Goal: Transaction & Acquisition: Purchase product/service

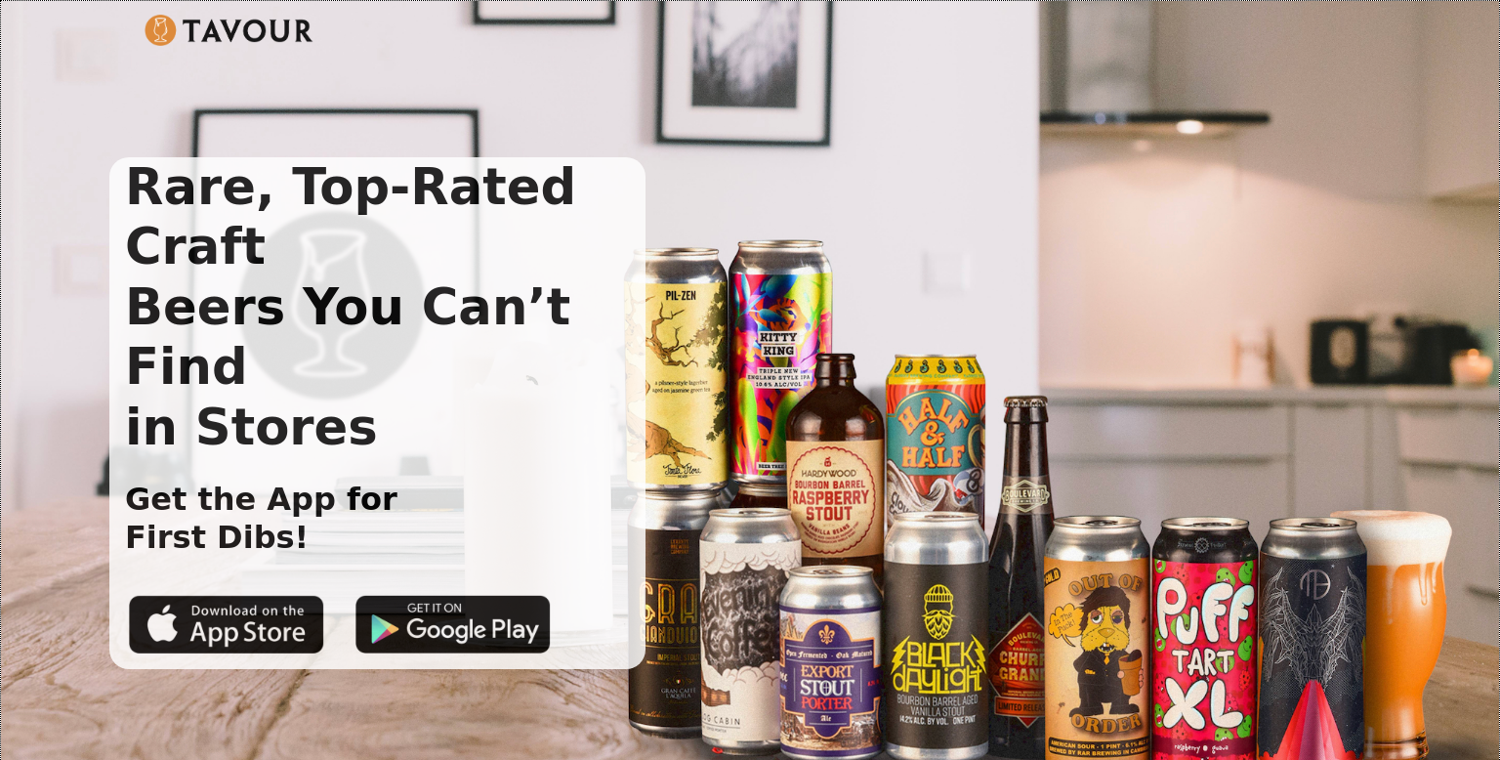
click at [226, 23] on img at bounding box center [228, 30] width 169 height 31
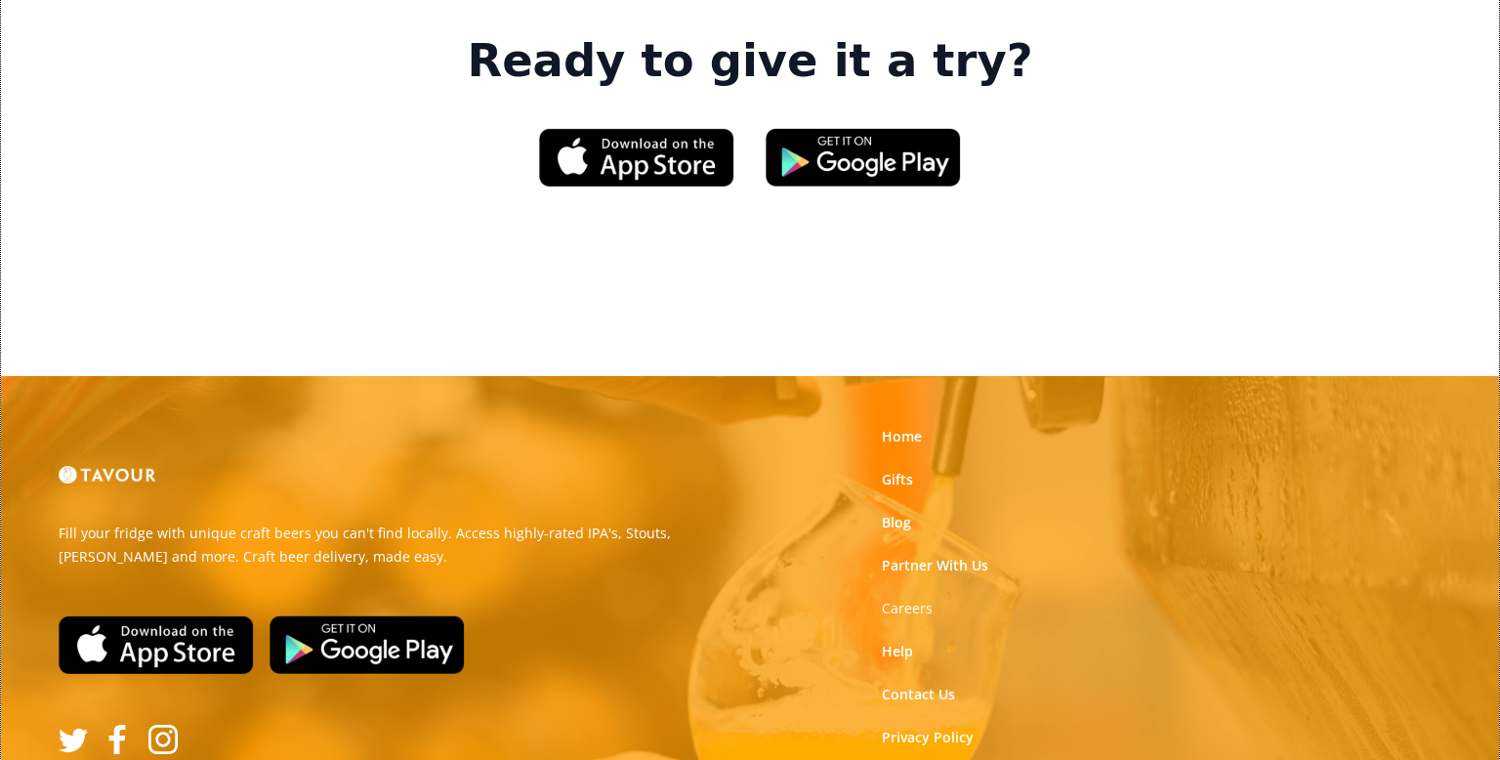
scroll to position [3124, 0]
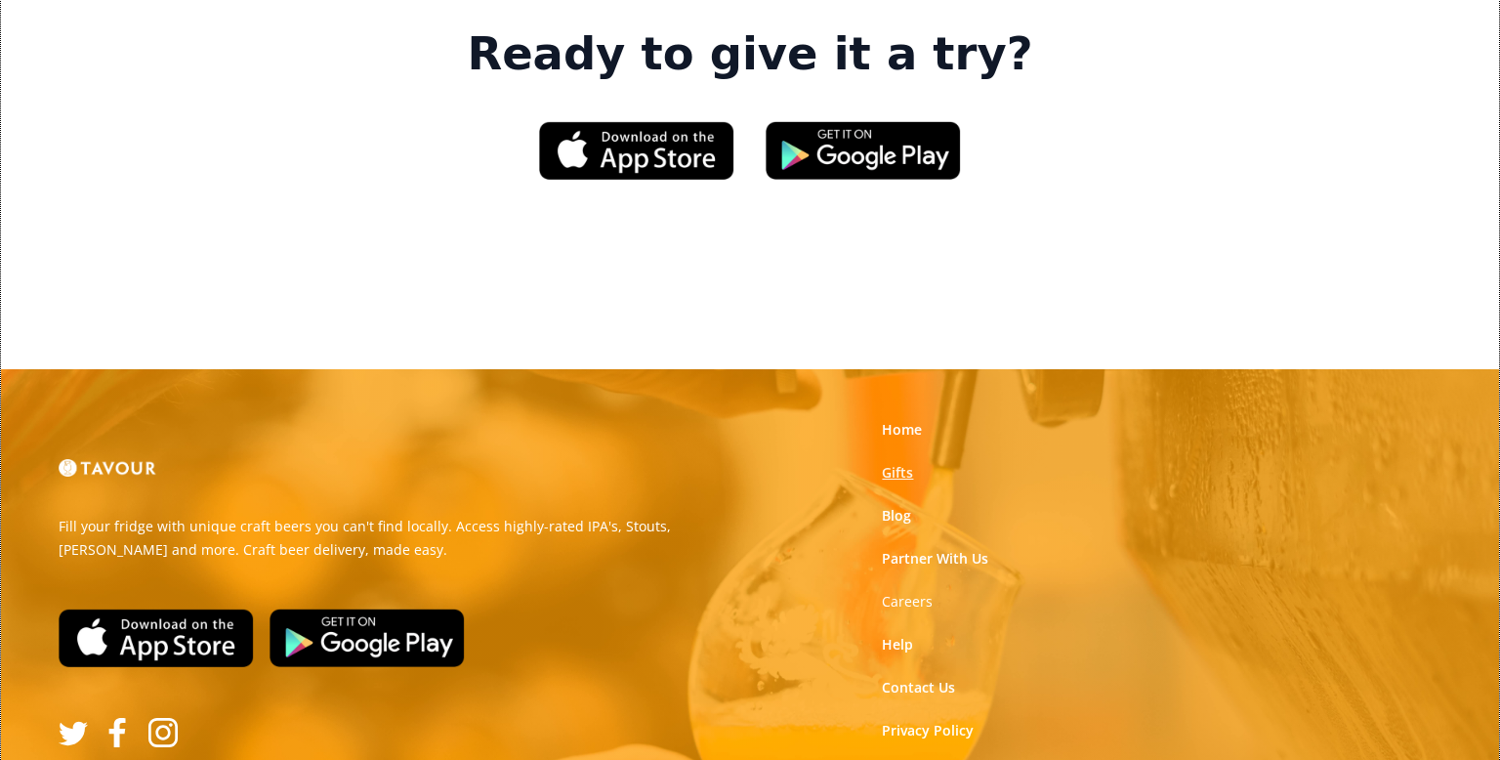
click at [890, 463] on link "Gifts" at bounding box center [897, 473] width 31 height 20
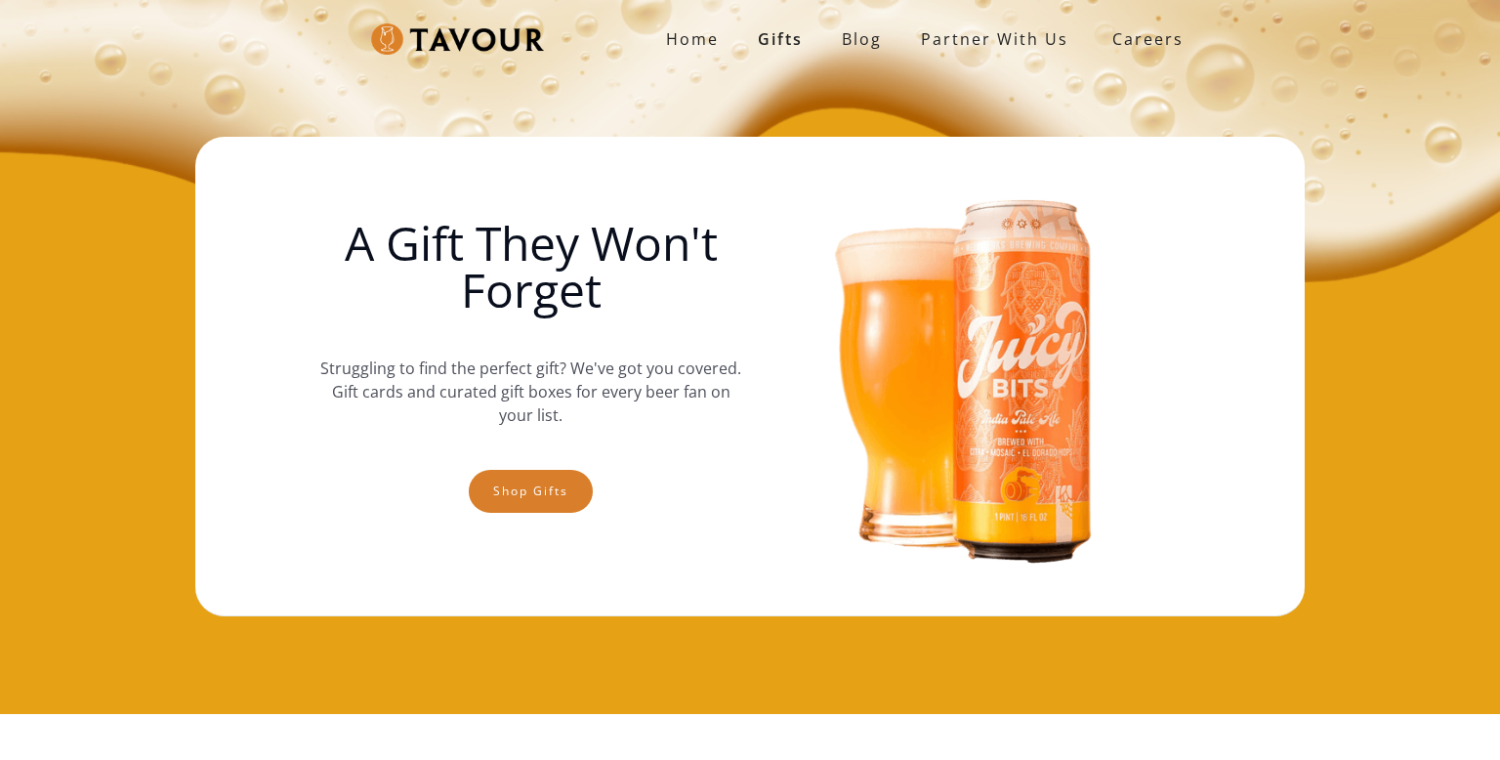
scroll to position [23, 0]
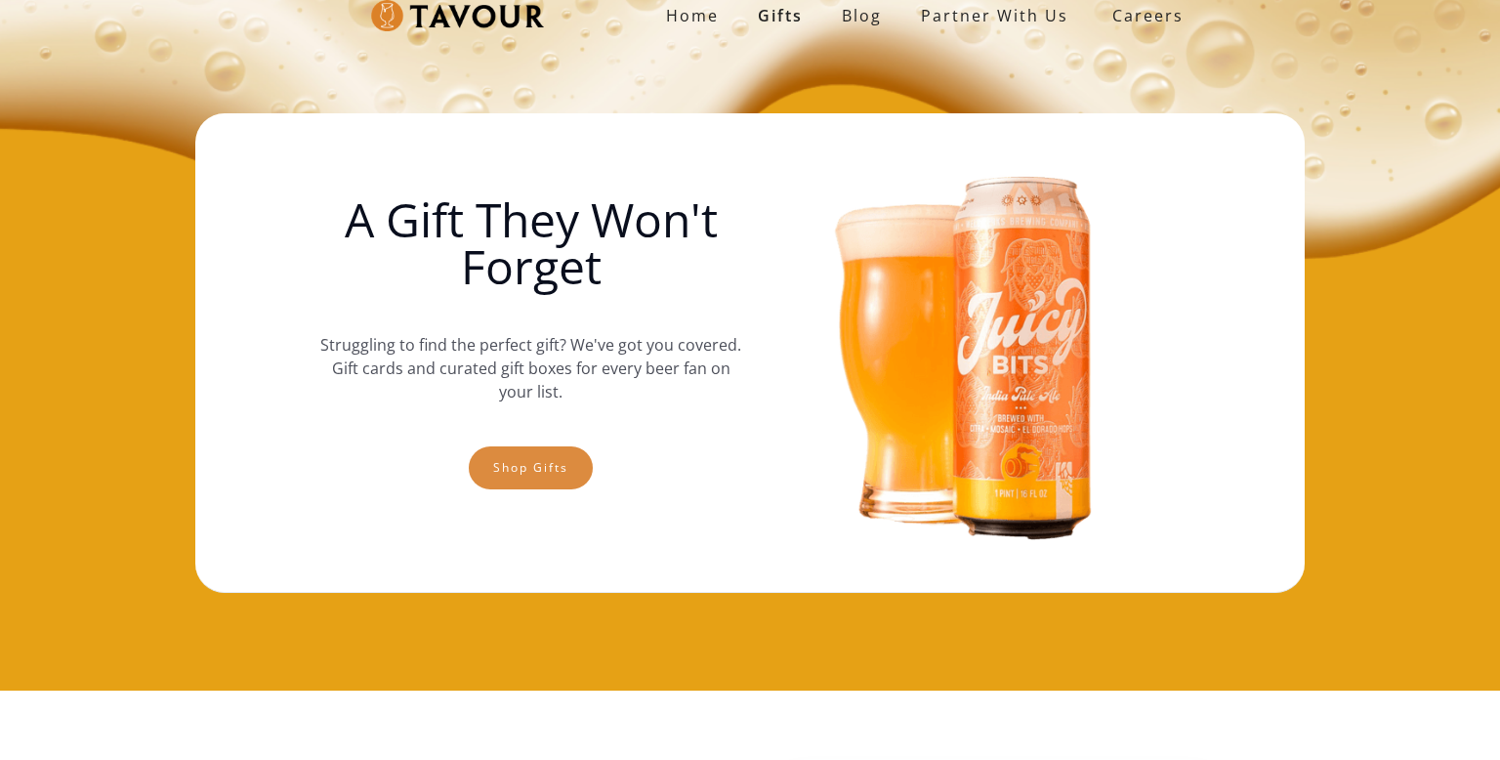
click at [531, 464] on link "Shop gifts" at bounding box center [531, 467] width 124 height 43
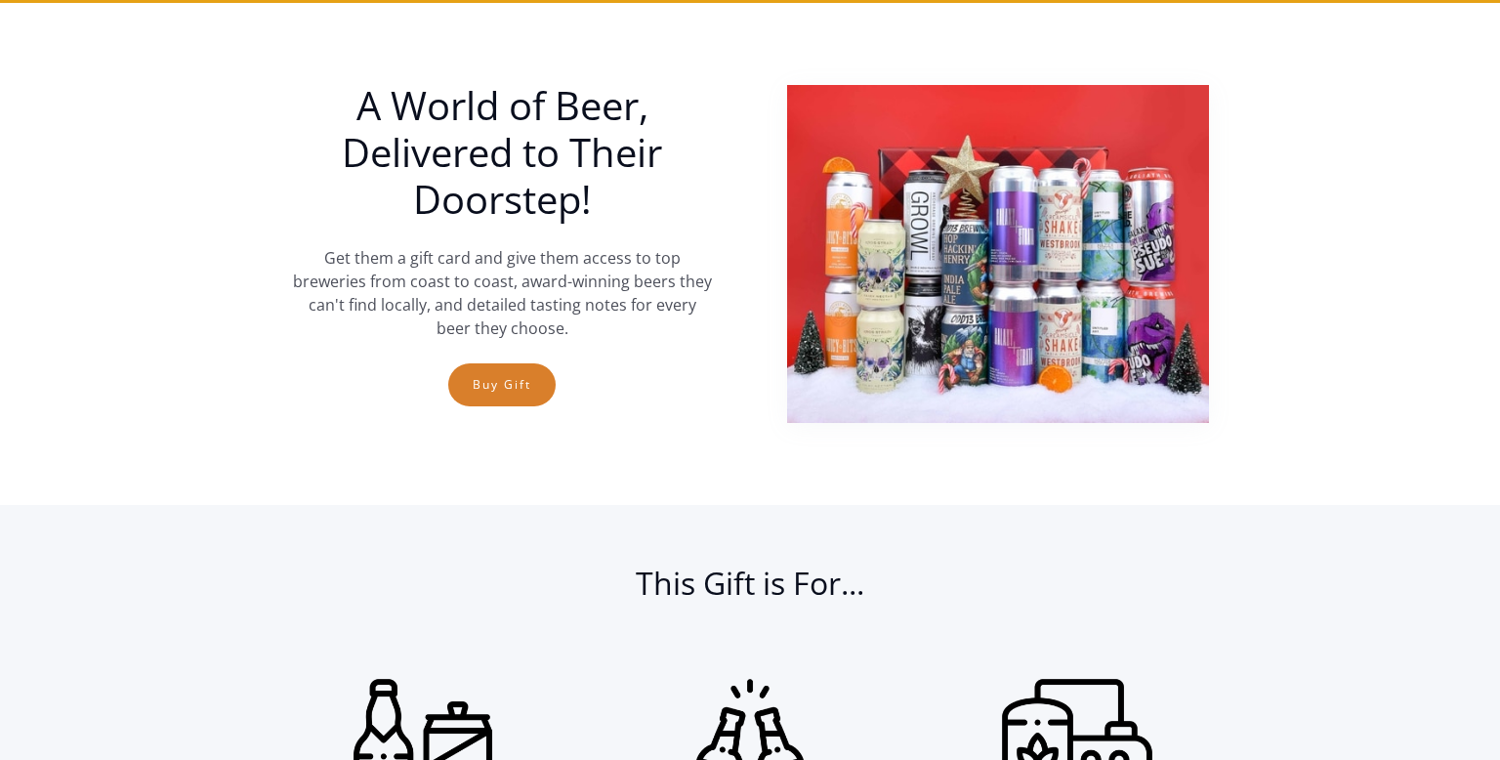
scroll to position [714, 0]
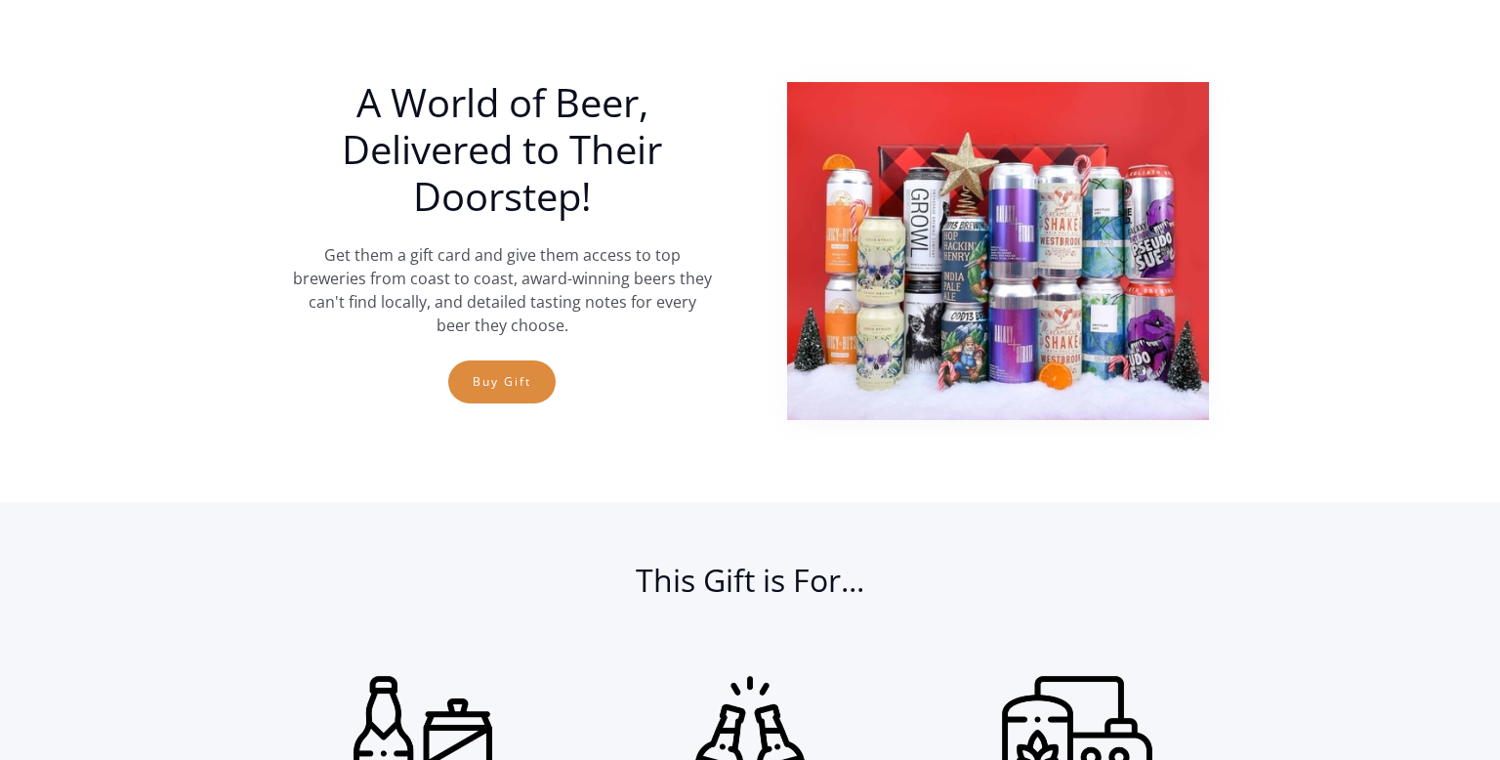
click at [500, 384] on link "Buy Gift" at bounding box center [501, 381] width 107 height 43
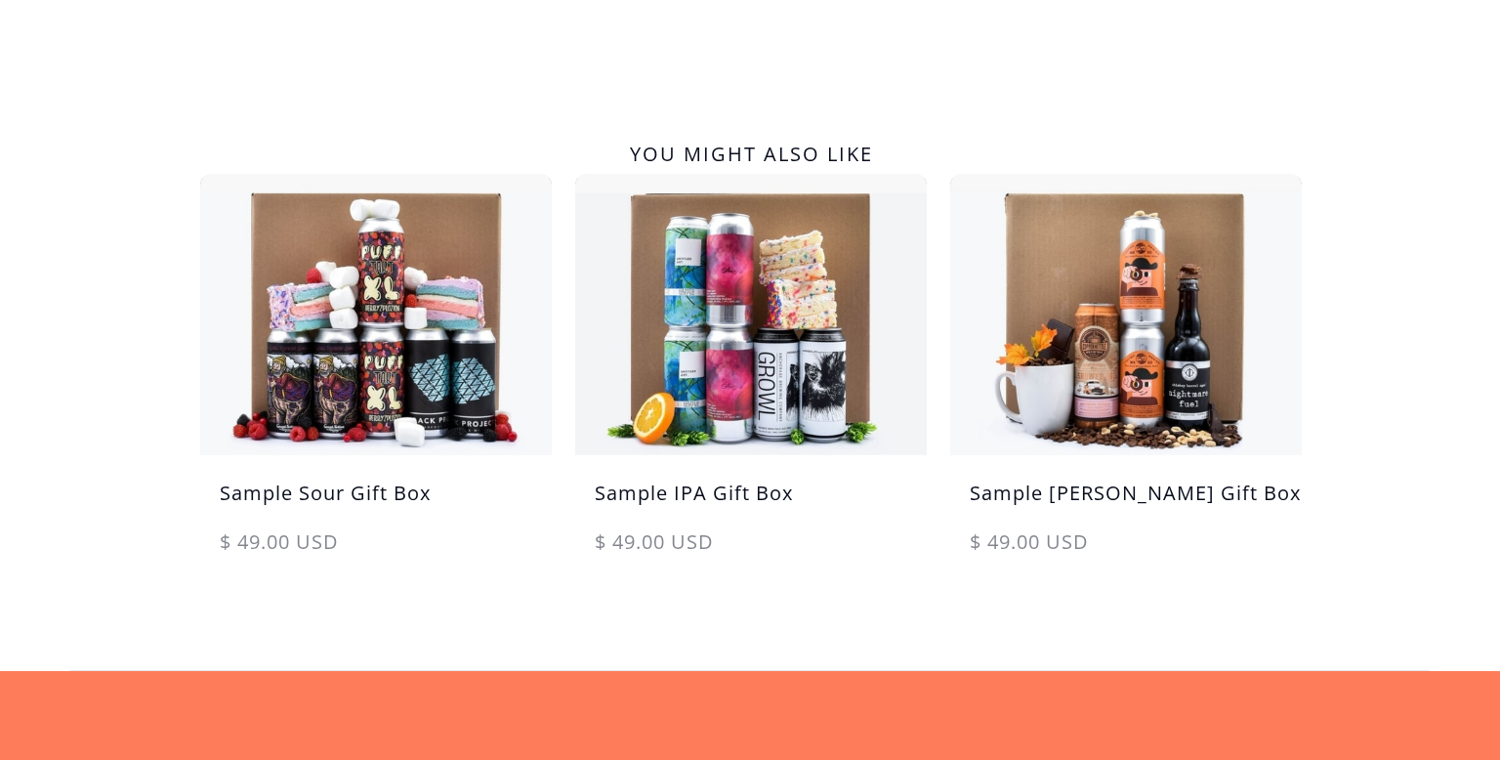
scroll to position [965, 0]
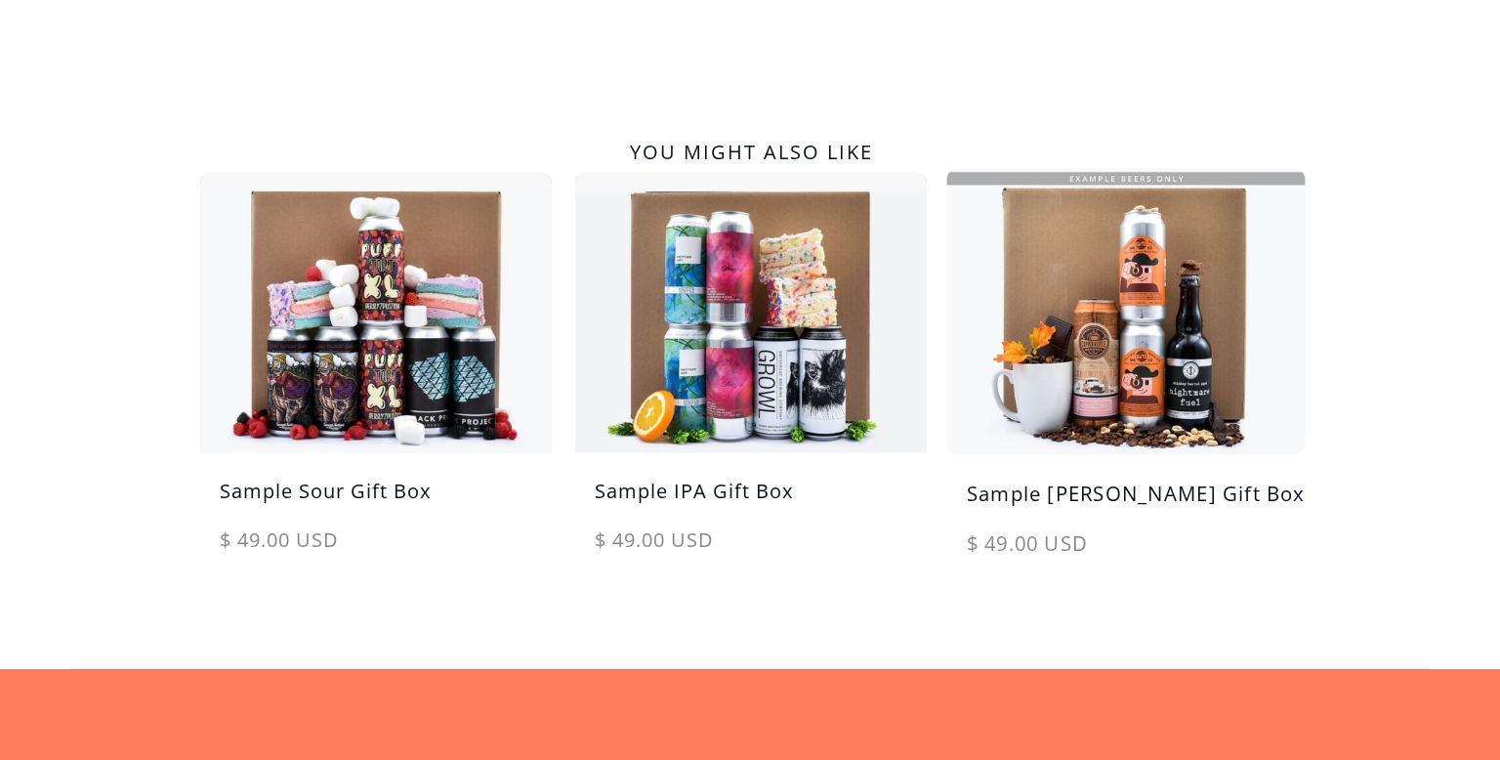
click at [1037, 295] on img at bounding box center [1125, 311] width 369 height 296
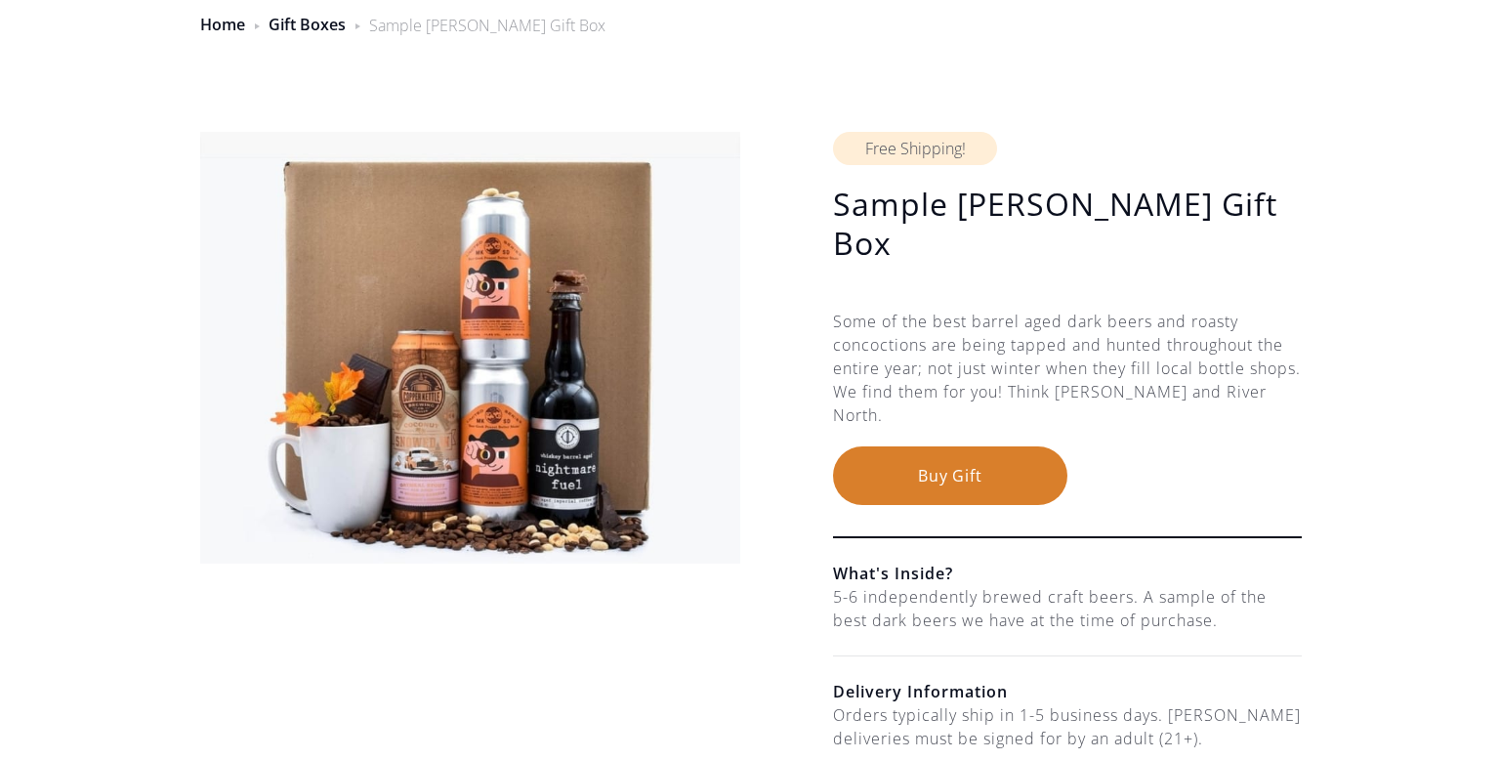
scroll to position [98, 0]
click at [986, 445] on button "Buy Gift" at bounding box center [950, 474] width 234 height 59
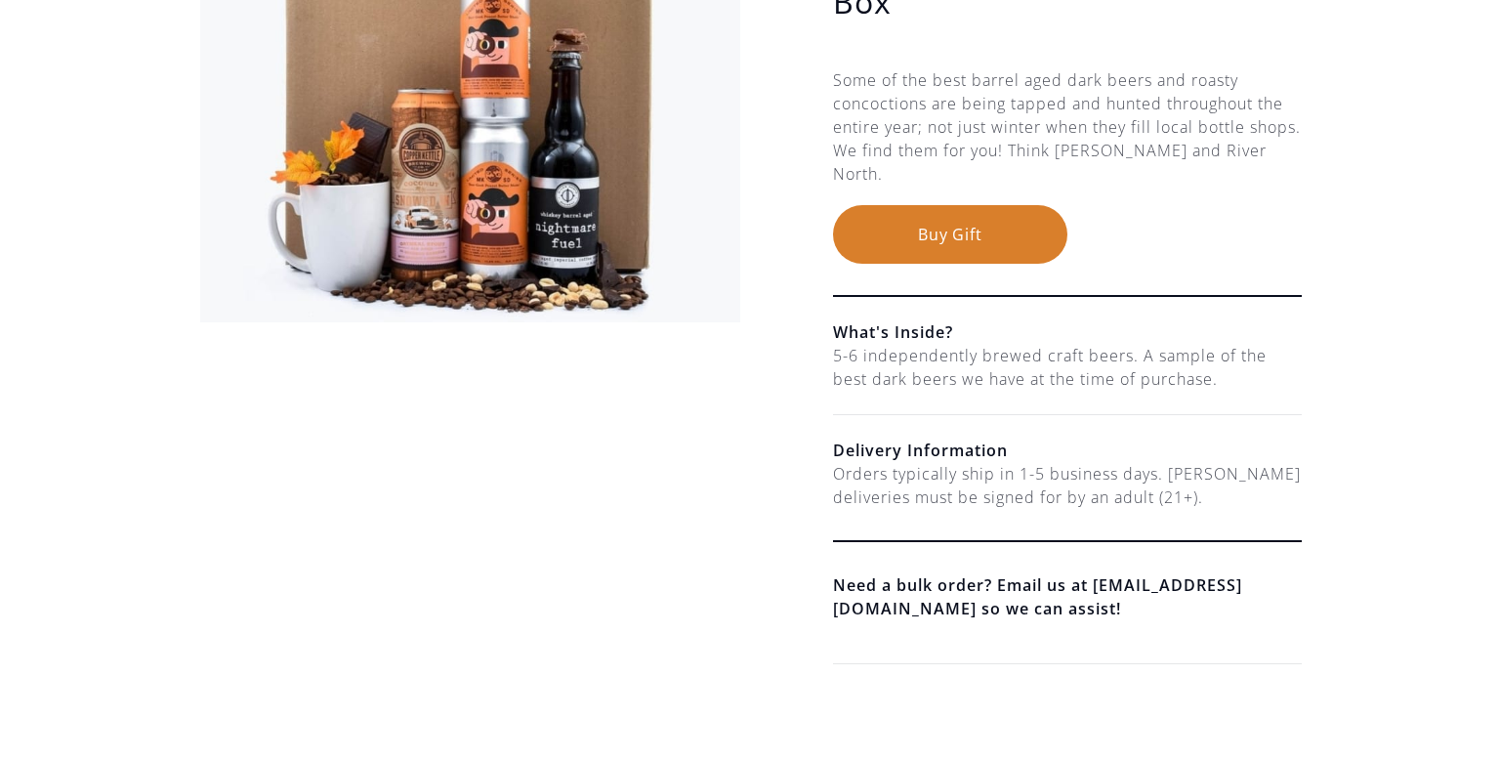
scroll to position [0, 0]
